Goal: Task Accomplishment & Management: Manage account settings

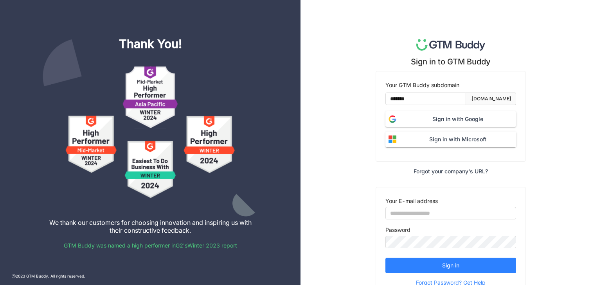
click at [427, 122] on span "Sign in with Google" at bounding box center [457, 119] width 117 height 9
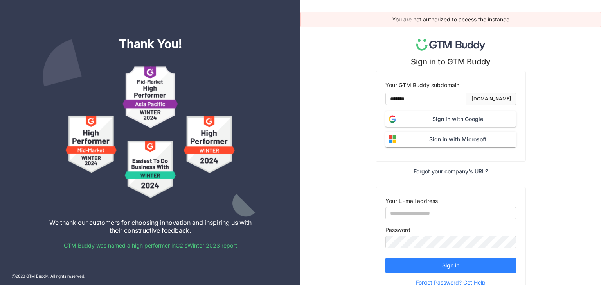
click at [401, 118] on span "Sign in with Google" at bounding box center [457, 119] width 117 height 9
click at [413, 216] on input "email" at bounding box center [450, 213] width 131 height 13
click at [366, 182] on div "You are not authorized to access the instance Sign in to GTM Buddy Your GTM Bud…" at bounding box center [450, 151] width 300 height 302
click at [441, 118] on span "Sign in with Google" at bounding box center [457, 119] width 117 height 9
